Goal: Information Seeking & Learning: Learn about a topic

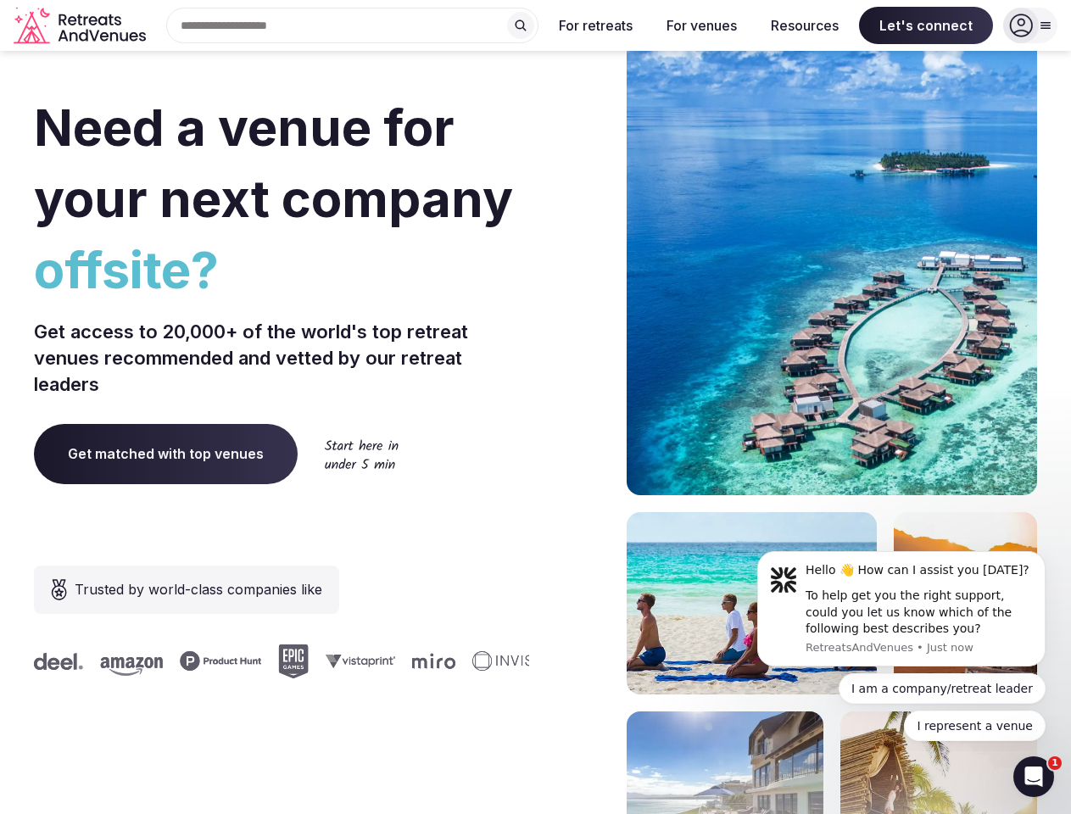
click at [535, 407] on div "Need a venue for your next company offsite? Get access to 20,000+ of the world'…" at bounding box center [535, 508] width 1003 height 1022
click at [353, 25] on div "Search Popular Destinations [GEOGRAPHIC_DATA], [GEOGRAPHIC_DATA] [GEOGRAPHIC_DA…" at bounding box center [346, 26] width 386 height 36
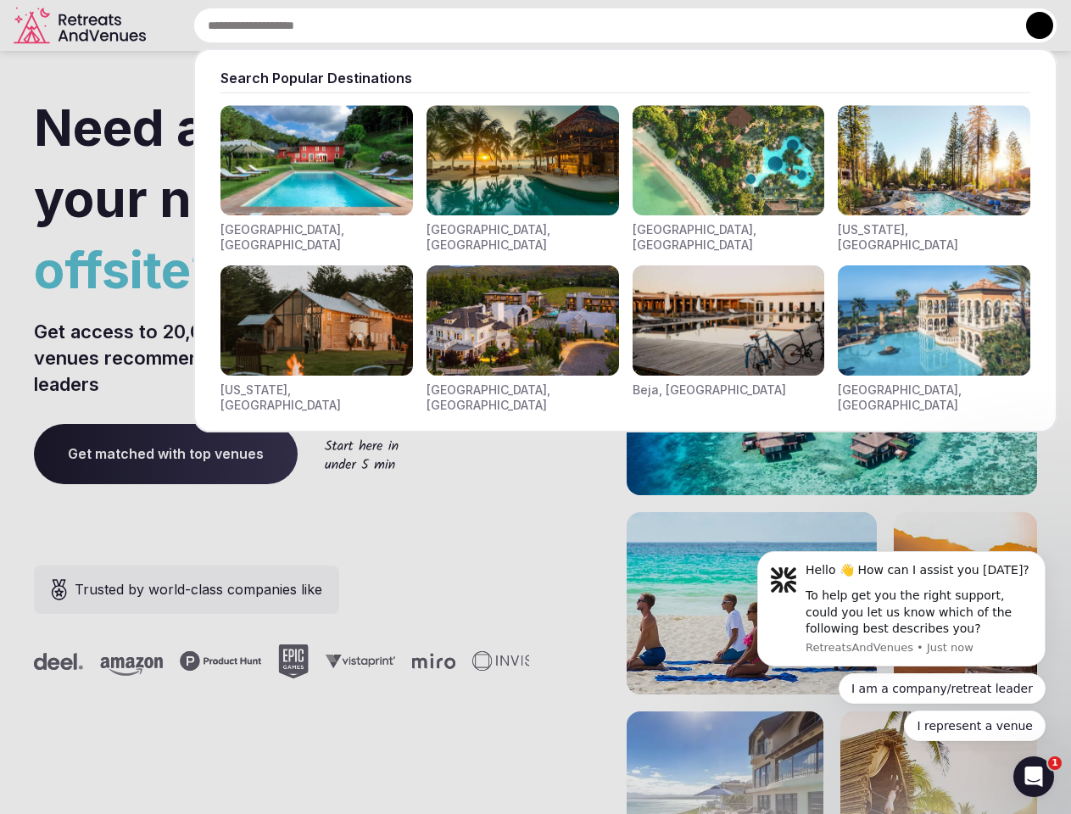
click at [521, 25] on input "text" at bounding box center [625, 26] width 864 height 36
click at [596, 25] on input "text" at bounding box center [625, 26] width 864 height 36
click at [701, 25] on input "text" at bounding box center [625, 26] width 864 height 36
click at [805, 25] on input "text" at bounding box center [625, 26] width 864 height 36
click at [926, 25] on input "text" at bounding box center [625, 26] width 864 height 36
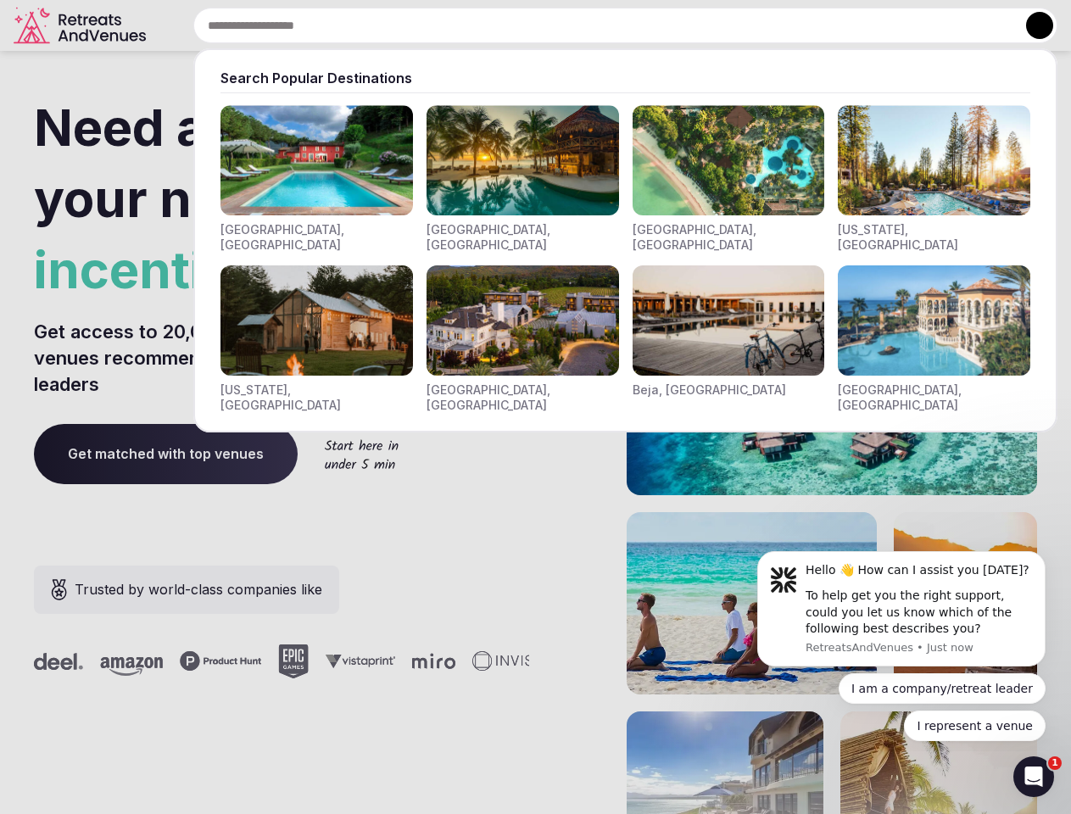
click at [1030, 25] on button at bounding box center [1039, 25] width 27 height 27
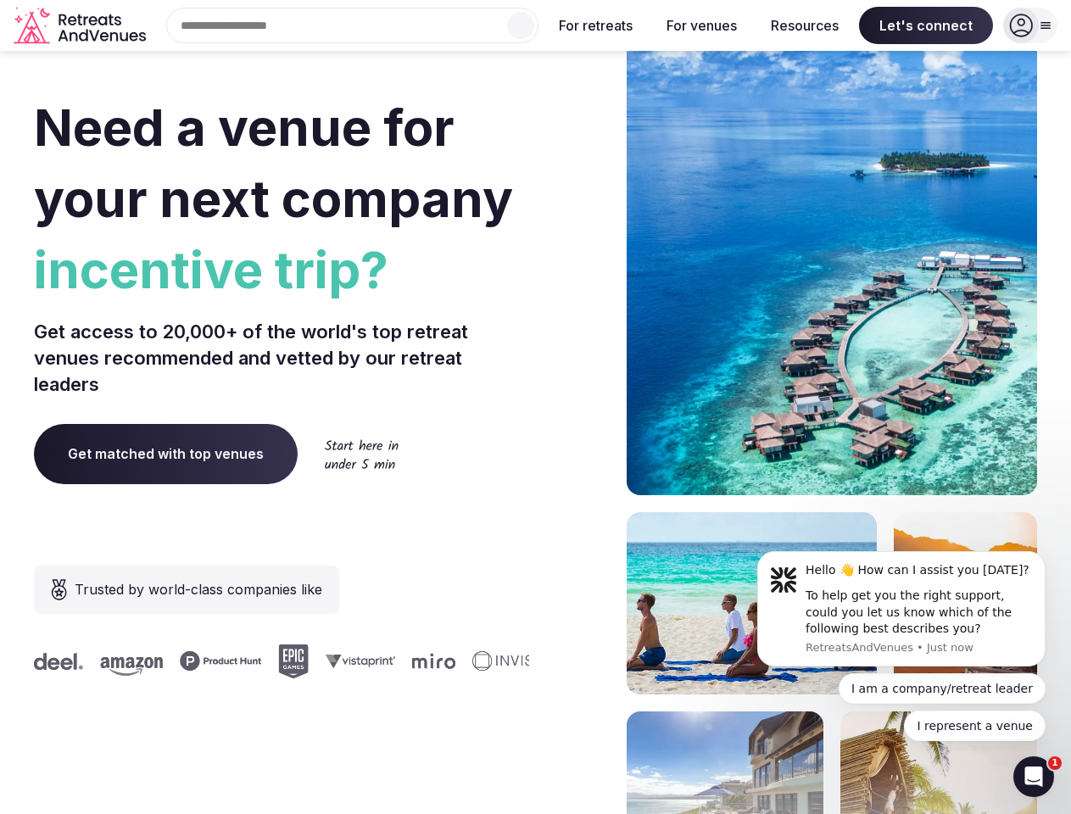
click at [901, 609] on div "To help get you the right support, could you let us know which of the following…" at bounding box center [918, 613] width 227 height 50
